Goal: Task Accomplishment & Management: Complete application form

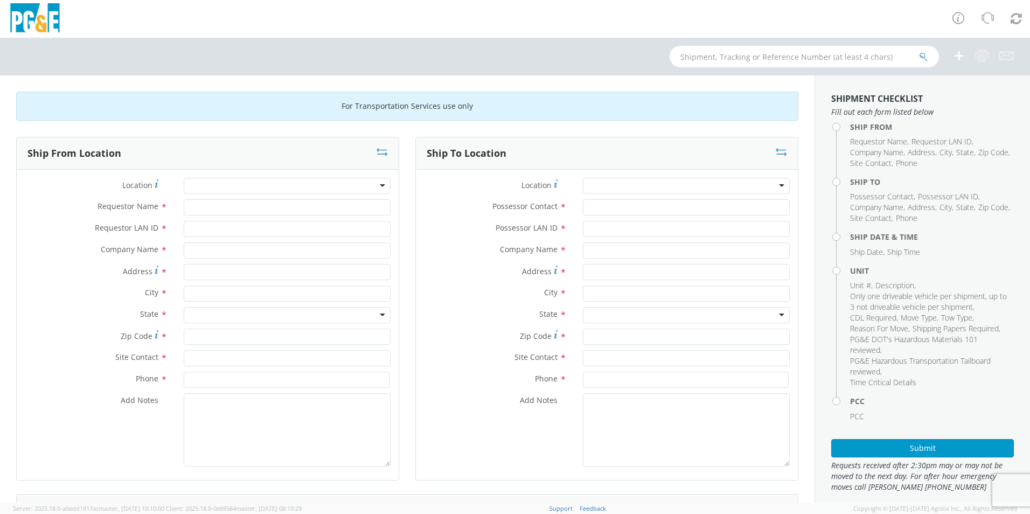
click at [227, 184] on div at bounding box center [287, 186] width 207 height 16
click at [224, 207] on input "Requestor Name *" at bounding box center [287, 207] width 207 height 16
type input "[PERSON_NAME]"
click at [209, 231] on input "Requestor LAN ID *" at bounding box center [287, 229] width 207 height 16
type input "JCEG"
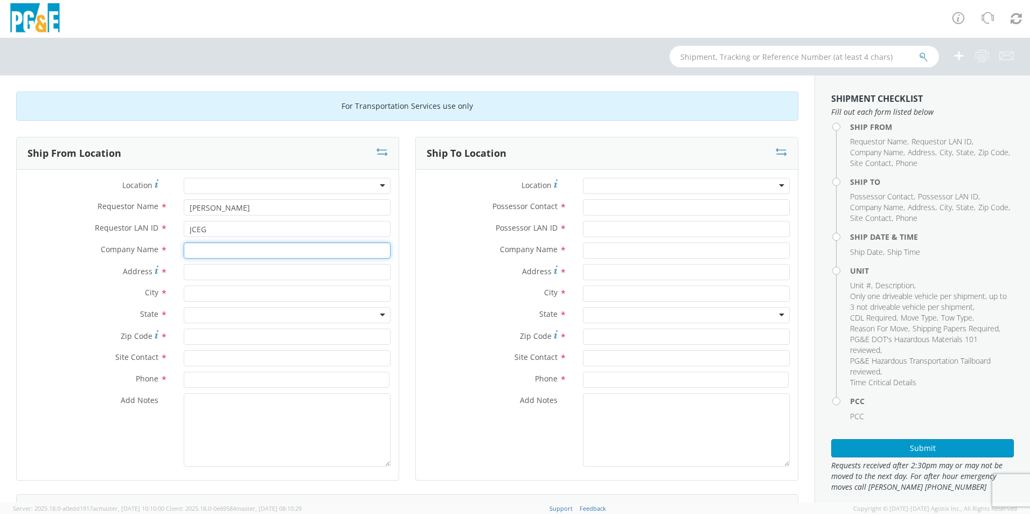
click at [203, 251] on input "text" at bounding box center [287, 250] width 207 height 16
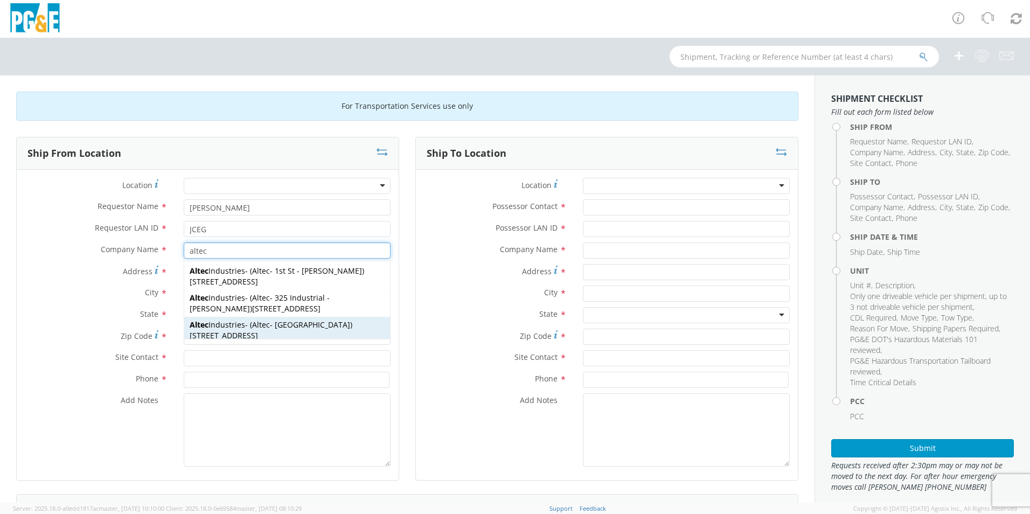
click at [268, 327] on strong "Altec" at bounding box center [261, 324] width 18 height 10
type input "Altec Industries"
type input "[STREET_ADDRESS]"
type input "[GEOGRAPHIC_DATA]"
type input "93308"
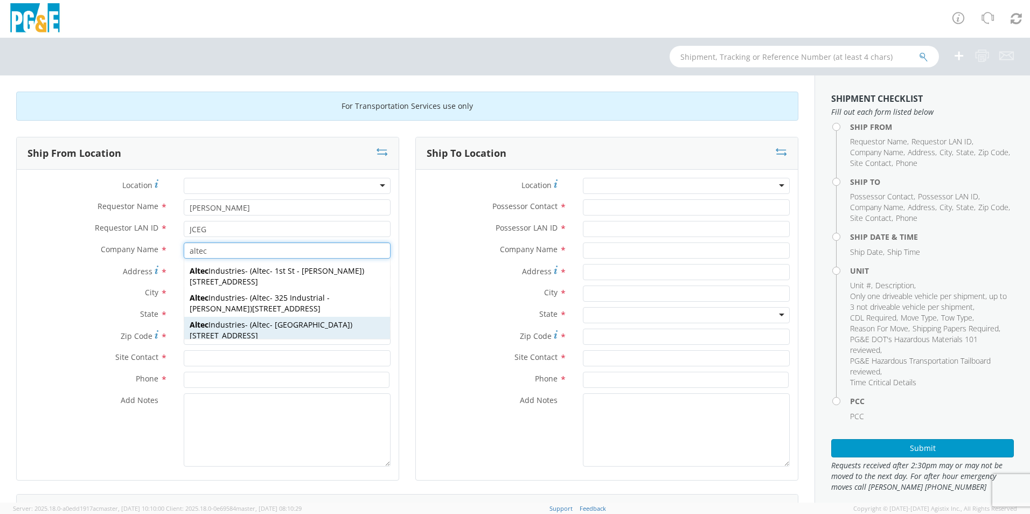
type input "Altec - [GEOGRAPHIC_DATA]"
type input "[PHONE_NUMBER]"
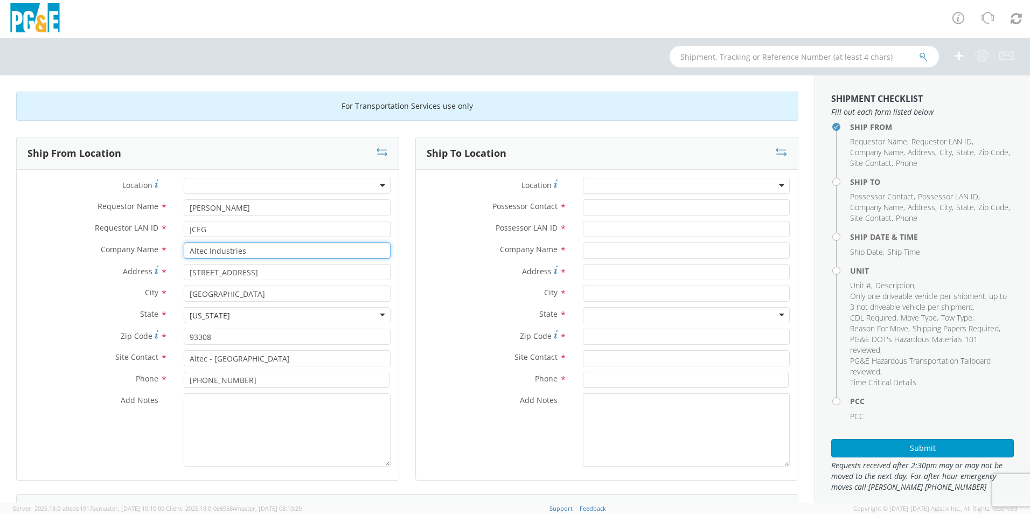
type input "Altec Industries"
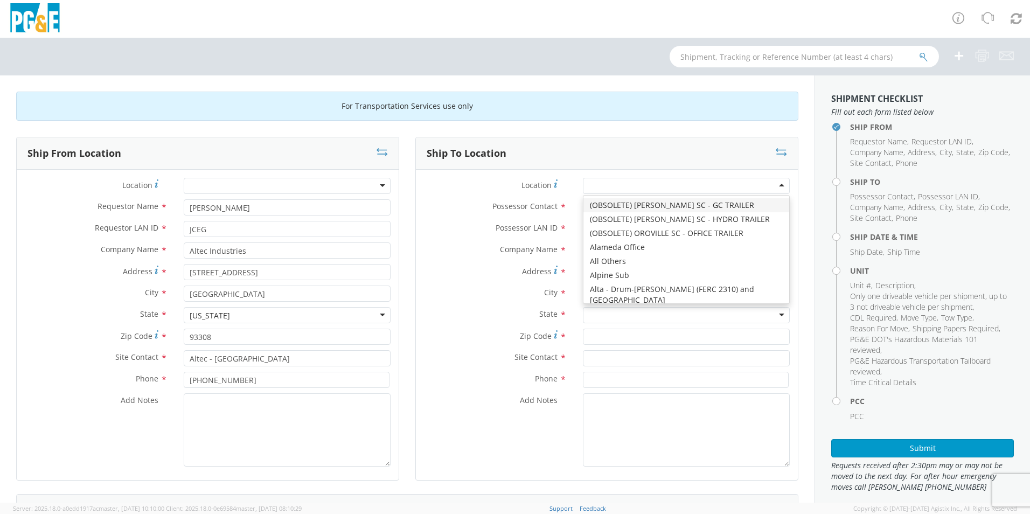
click at [640, 180] on div at bounding box center [686, 186] width 207 height 16
type input "[GEOGRAPHIC_DATA]"
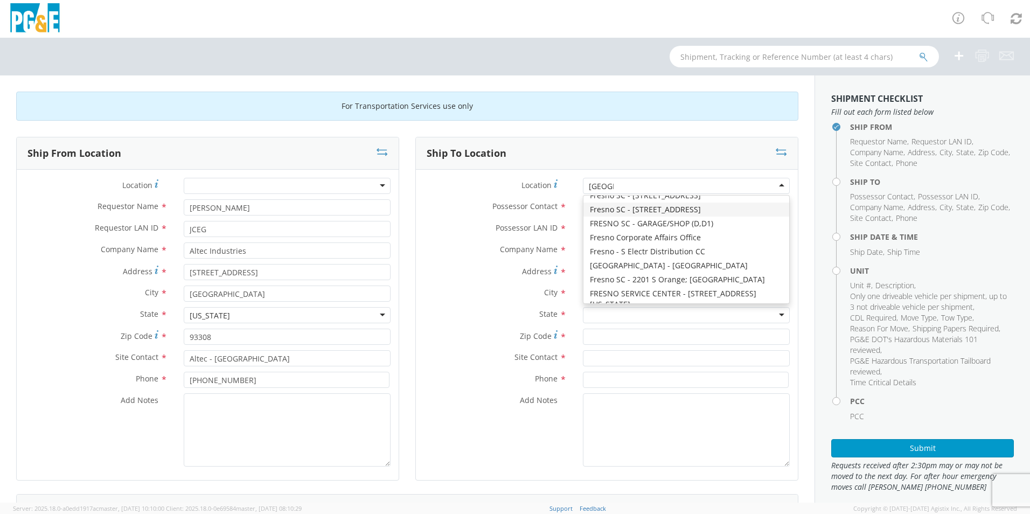
scroll to position [54, 0]
type input "PG&E"
type input "[STREET_ADDRESS][US_STATE]"
type input "[GEOGRAPHIC_DATA]"
type input "93702"
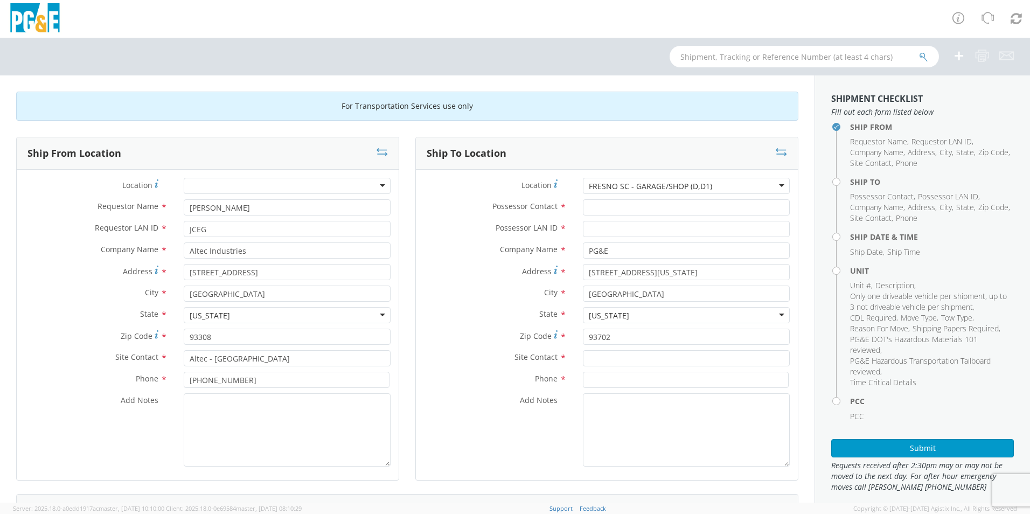
scroll to position [0, 0]
click at [626, 204] on input "Possessor Contact *" at bounding box center [686, 207] width 207 height 16
type input "[PERSON_NAME]"
click at [599, 229] on input "Possessor LAN ID *" at bounding box center [686, 229] width 207 height 16
type input "JCEG"
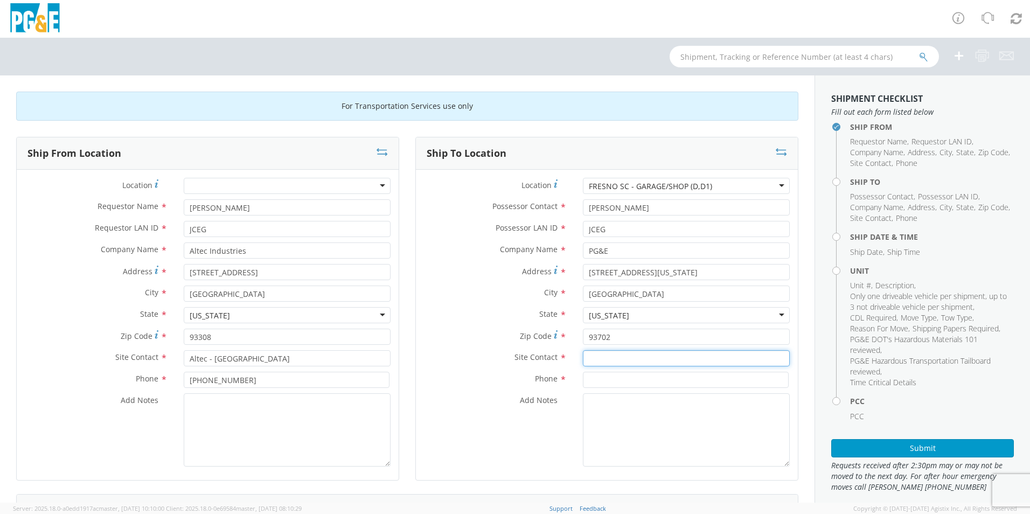
click at [607, 360] on input "text" at bounding box center [686, 358] width 207 height 16
type input "Jc"
click at [597, 383] on input at bounding box center [686, 380] width 206 height 16
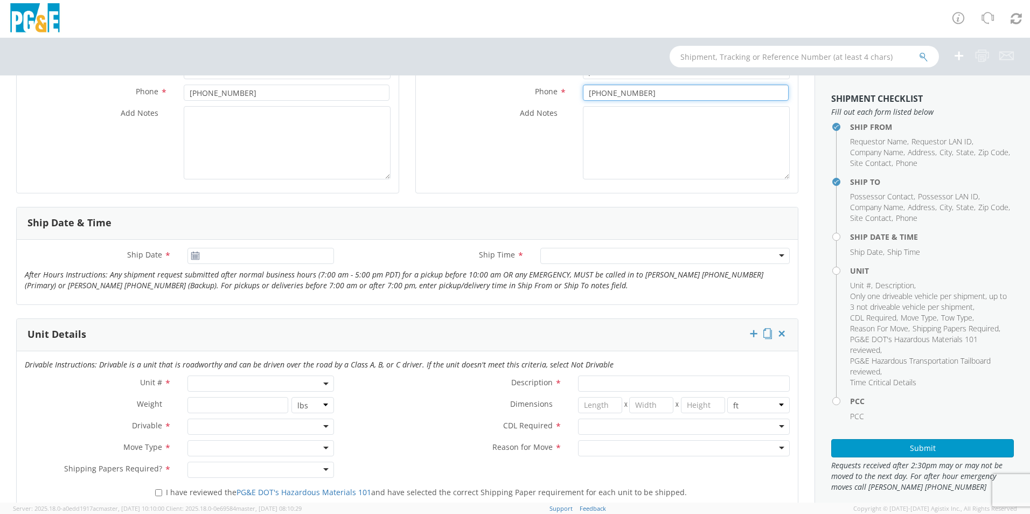
scroll to position [323, 0]
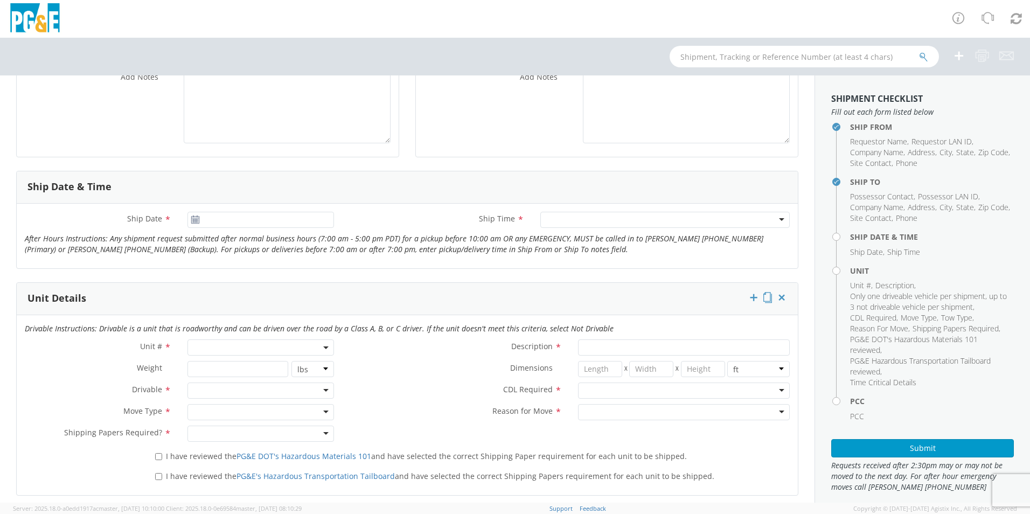
type input "[PHONE_NUMBER]"
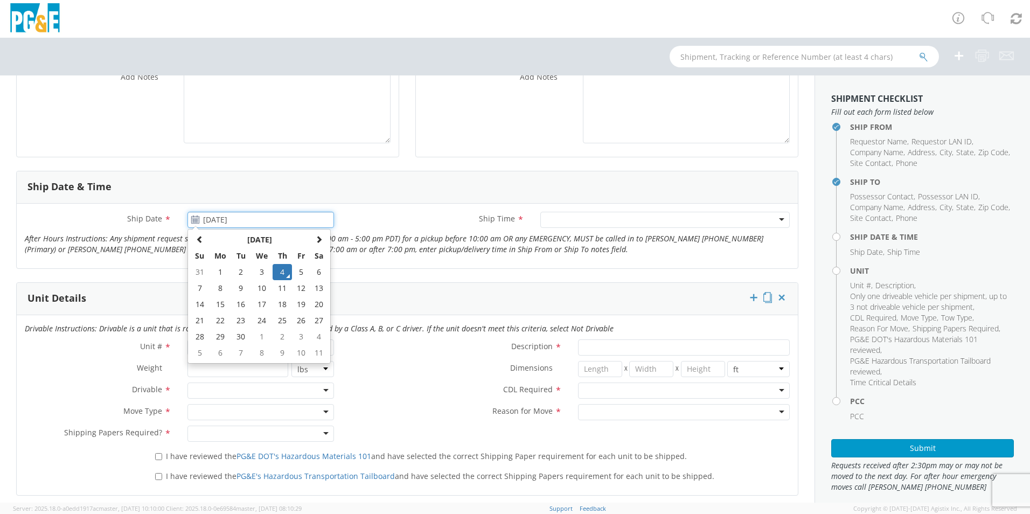
click at [231, 217] on input "[DATE]" at bounding box center [260, 220] width 146 height 16
click at [224, 289] on td "8" at bounding box center [220, 288] width 23 height 16
type input "[DATE]"
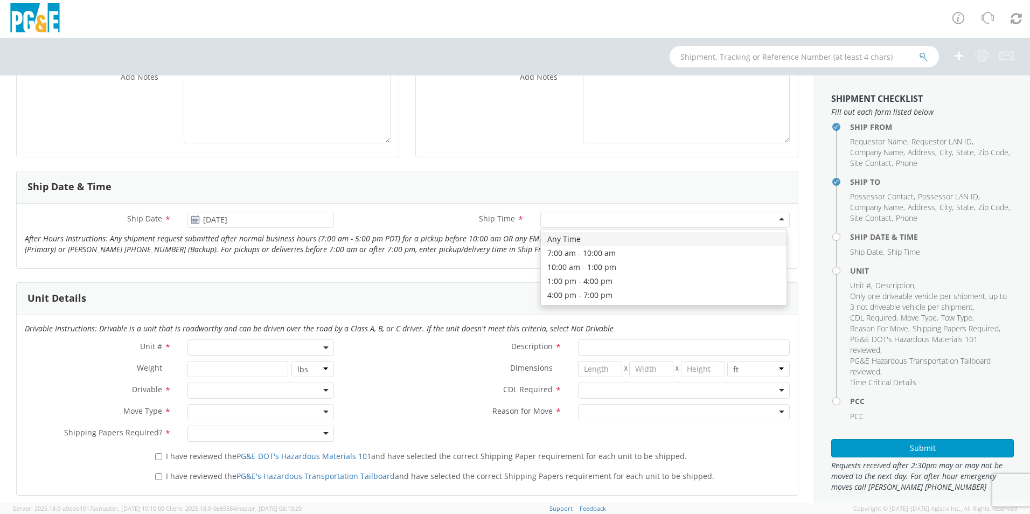
click at [577, 221] on div at bounding box center [664, 220] width 249 height 16
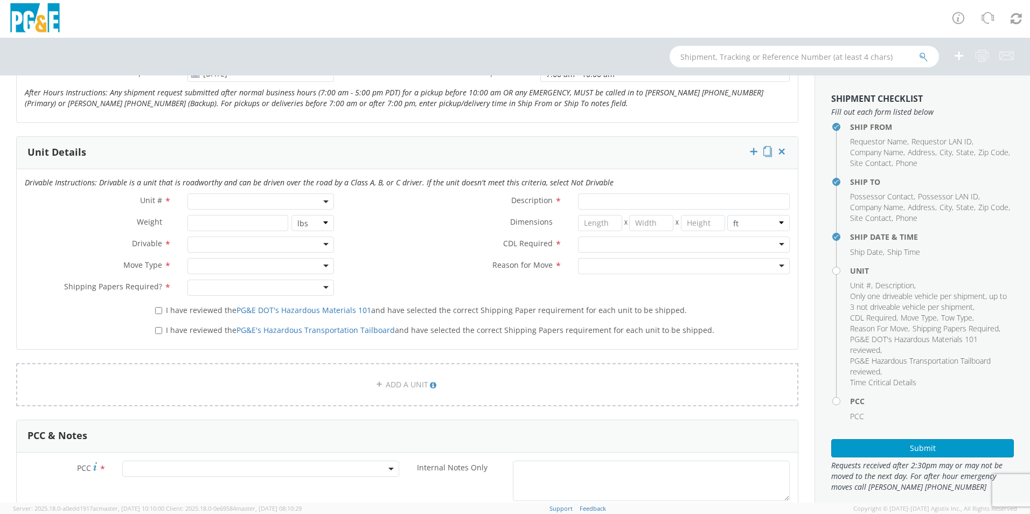
scroll to position [485, 0]
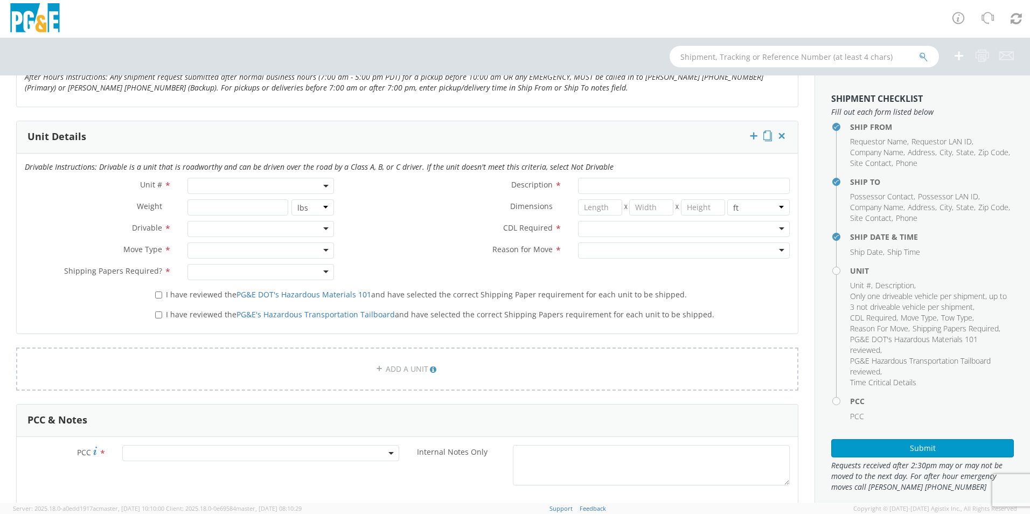
click at [247, 184] on span at bounding box center [260, 186] width 146 height 16
click at [240, 207] on input "search" at bounding box center [259, 204] width 139 height 16
type input "b28125"
type input "TRUCK; MATERIAL HANDLER: 60' - 89' 6X6"
type input "66000"
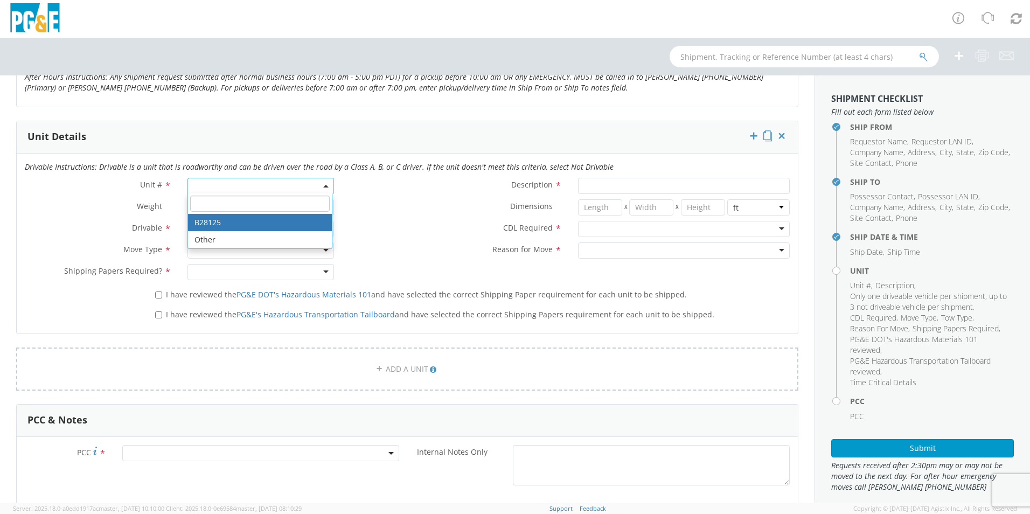
select select "B28125"
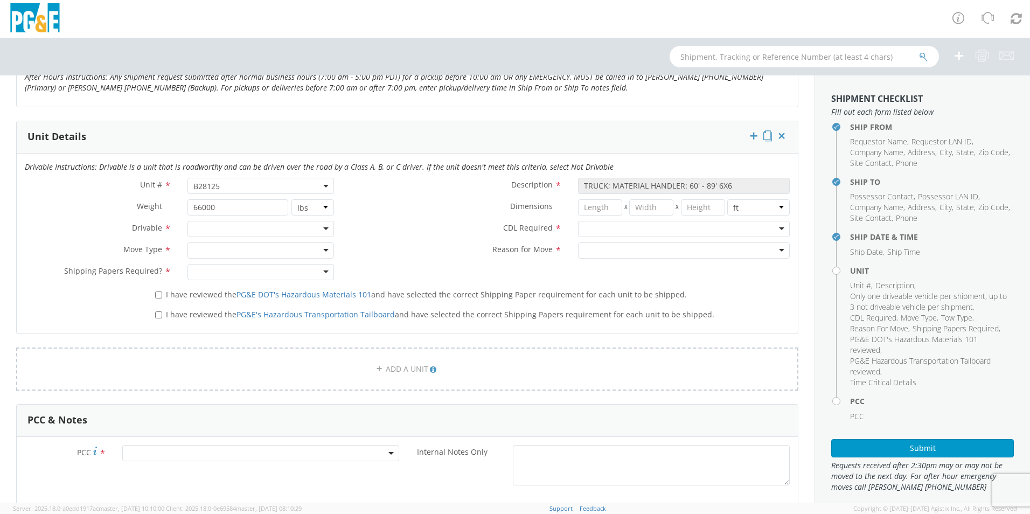
click at [226, 228] on div at bounding box center [260, 229] width 146 height 16
click at [226, 253] on div at bounding box center [260, 250] width 146 height 16
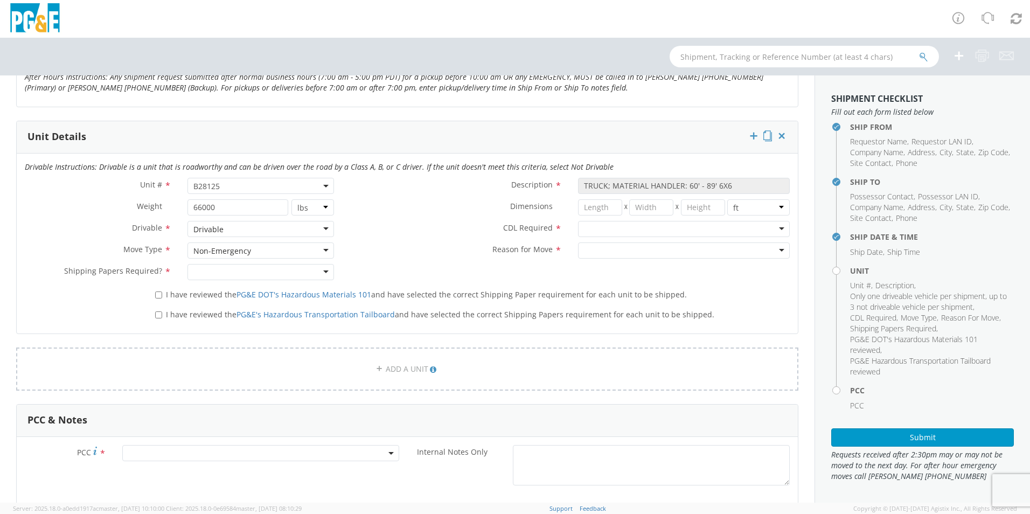
click at [239, 279] on div at bounding box center [260, 272] width 146 height 16
click at [597, 232] on div at bounding box center [684, 229] width 212 height 16
click at [607, 250] on div at bounding box center [684, 250] width 212 height 16
click at [160, 296] on label "I have reviewed the PG&E DOT's Hazardous Materials 101 and have selected the co…" at bounding box center [422, 294] width 534 height 12
click at [158, 297] on input "I have reviewed the PG&E DOT's Hazardous Materials 101 and have selected the co…" at bounding box center [158, 294] width 7 height 7
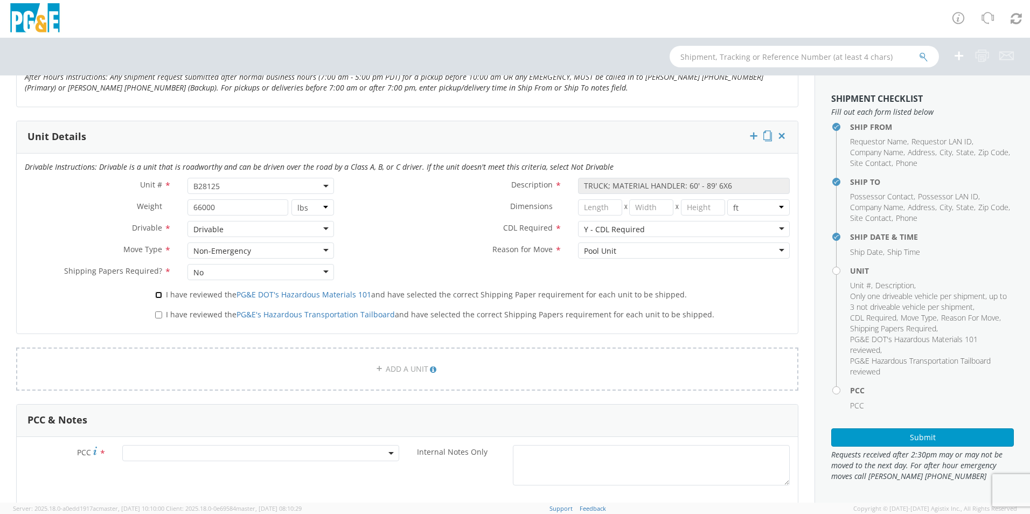
checkbox input "true"
click at [159, 318] on input "I have reviewed the PG&E's Hazardous Transportation Tailboard and have selected…" at bounding box center [158, 314] width 7 height 7
checkbox input "true"
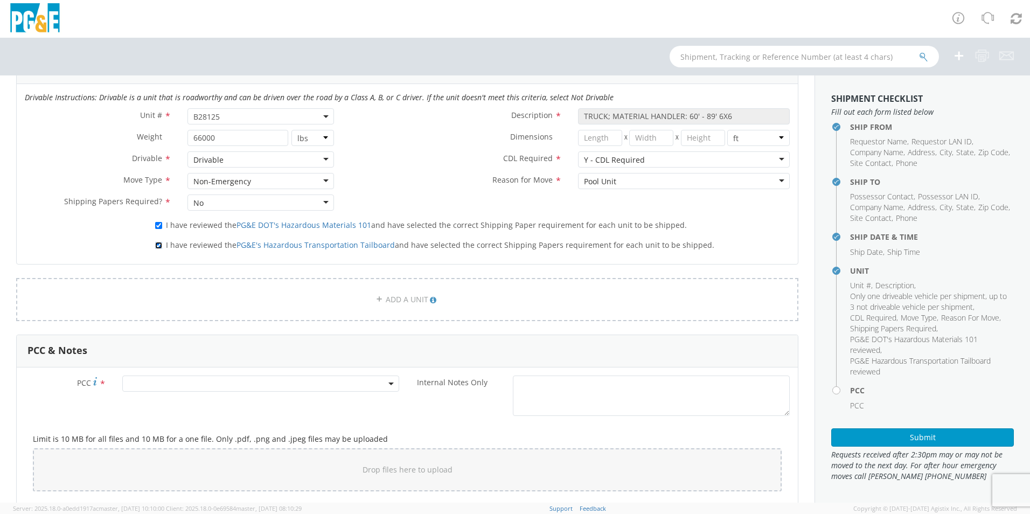
scroll to position [754, 0]
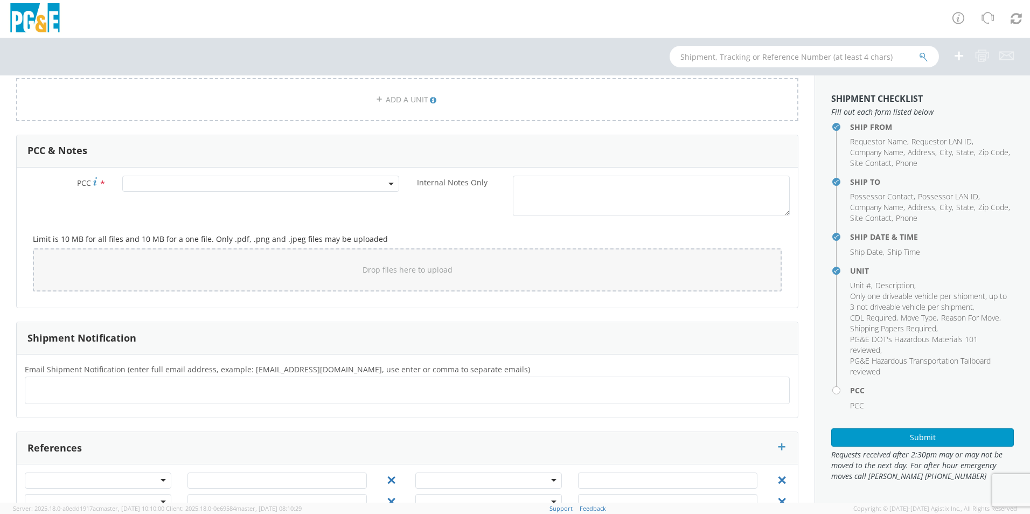
click at [308, 182] on span at bounding box center [260, 184] width 277 height 16
click at [262, 201] on input "number" at bounding box center [259, 201] width 268 height 16
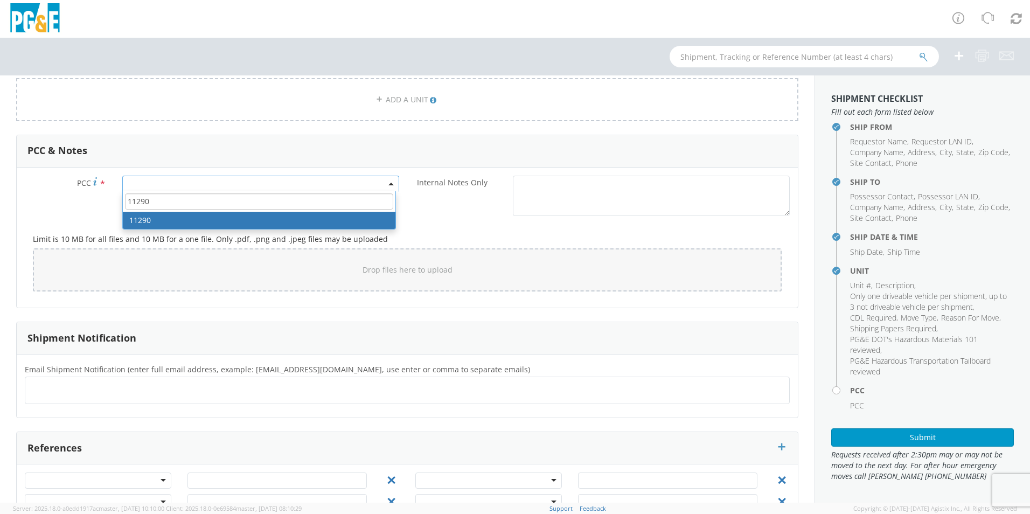
type input "11290"
select select "11290"
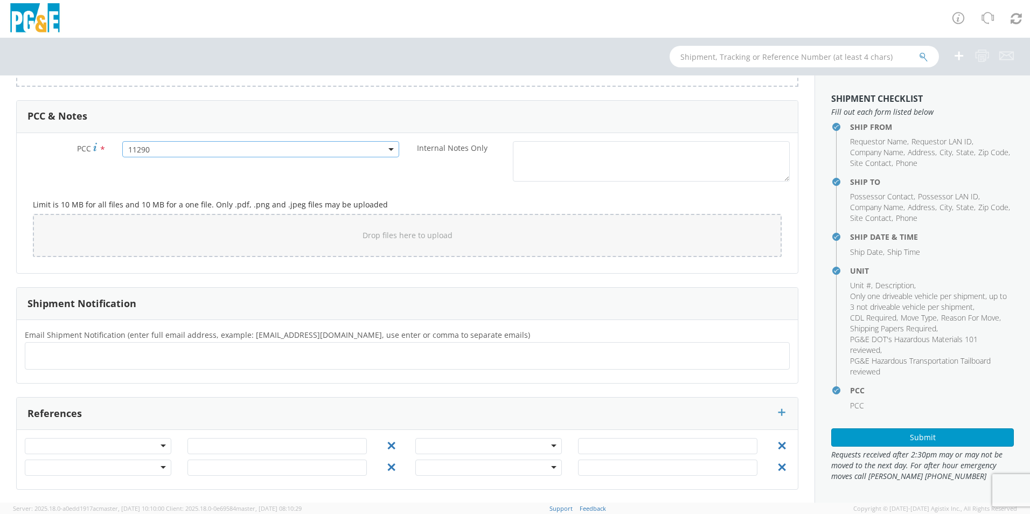
scroll to position [789, 0]
click at [112, 355] on ul at bounding box center [407, 355] width 755 height 18
type input "[EMAIL_ADDRESS][DOMAIN_NAME]"
click at [920, 441] on button "Submit" at bounding box center [922, 437] width 183 height 18
